Goal: Information Seeking & Learning: Learn about a topic

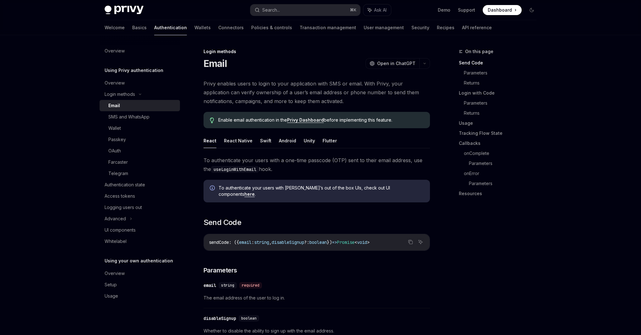
click at [310, 120] on link "Privy Dashboard" at bounding box center [305, 120] width 37 height 6
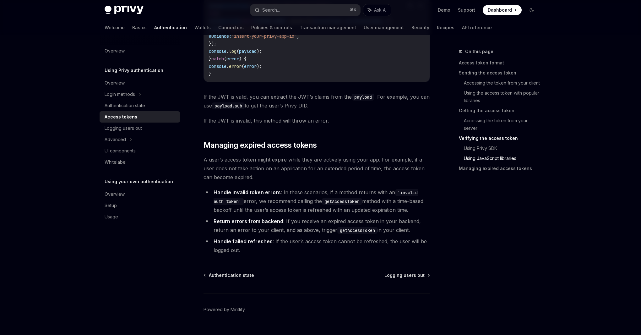
scroll to position [1575, 0]
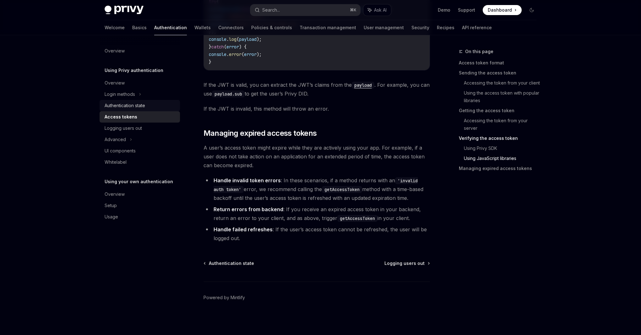
click at [130, 105] on div "Authentication state" at bounding box center [125, 106] width 41 height 8
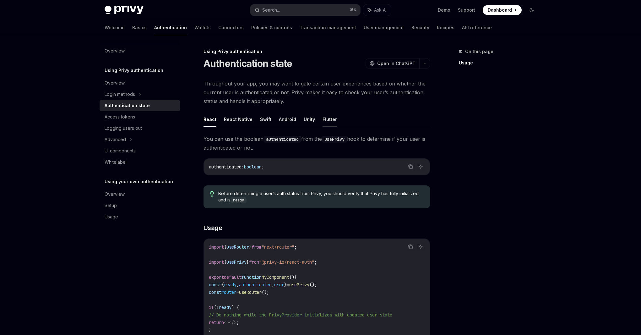
click at [323, 117] on button "Flutter" at bounding box center [329, 119] width 14 height 15
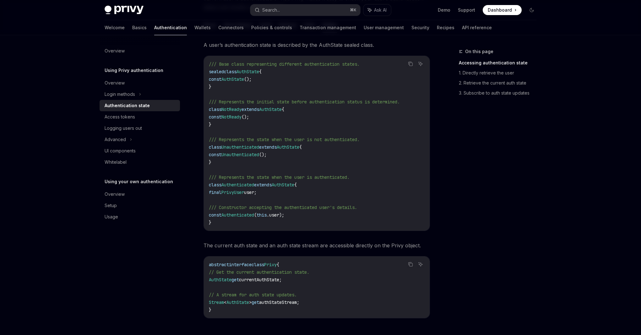
scroll to position [97, 0]
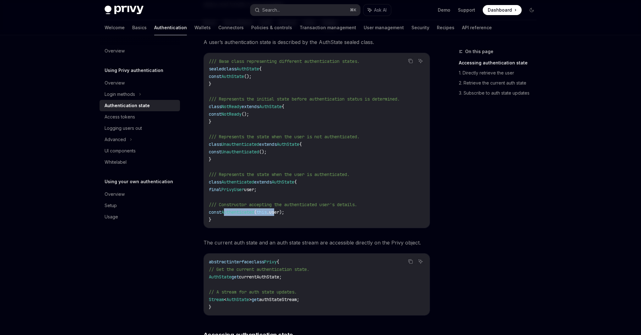
drag, startPoint x: 230, startPoint y: 212, endPoint x: 284, endPoint y: 213, distance: 54.3
click at [284, 213] on span "const Authenticated ( this .user);" at bounding box center [246, 212] width 75 height 6
click at [299, 210] on code "/// Base class representing different authentication states. sealed class AuthS…" at bounding box center [317, 140] width 216 height 166
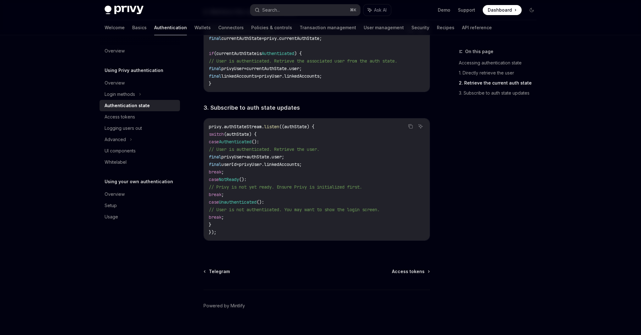
scroll to position [571, 0]
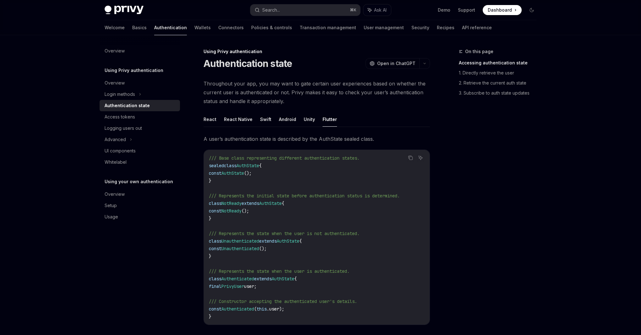
type textarea "*"
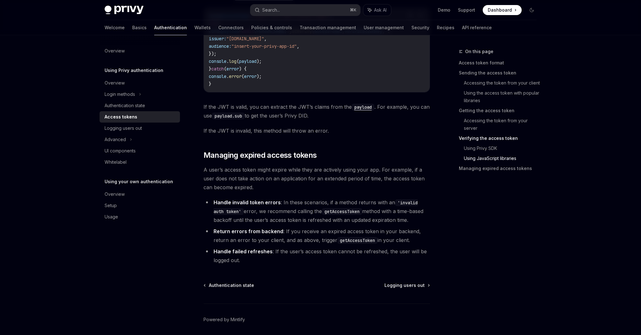
scroll to position [1575, 0]
